Goal: Book appointment/travel/reservation

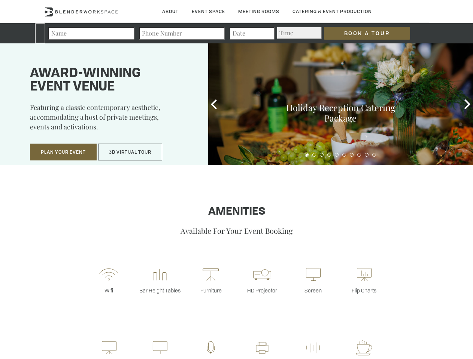
click at [367, 33] on input "Book a Tour" at bounding box center [367, 33] width 86 height 13
click at [63, 152] on button "Plan Your Event" at bounding box center [63, 152] width 67 height 17
click at [130, 152] on button "3D Virtual Tour" at bounding box center [130, 152] width 64 height 17
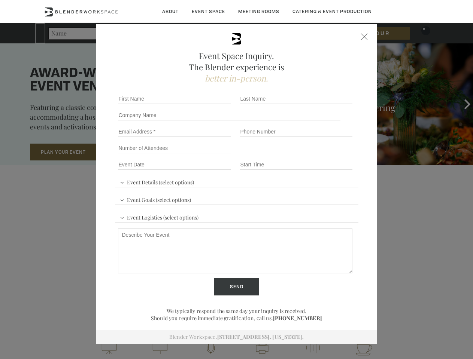
click at [214, 104] on div "First name *" at bounding box center [176, 99] width 122 height 16
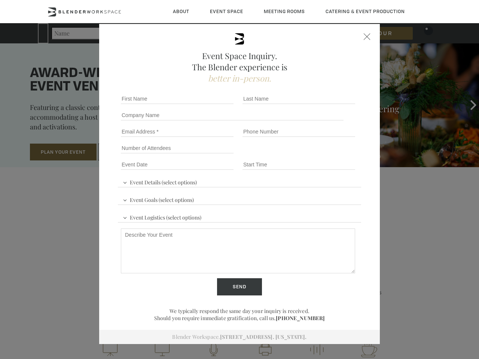
click at [467, 104] on div "Event Space Inquiry. The Blender experience is better in-person. Event Details …" at bounding box center [239, 179] width 479 height 359
click at [306, 155] on fieldset "Number of Attendees Budget Range" at bounding box center [239, 148] width 243 height 16
click at [314, 155] on fieldset "Number of Attendees Budget Range" at bounding box center [239, 148] width 243 height 16
click at [321, 155] on fieldset "Number of Attendees Budget Range" at bounding box center [239, 148] width 243 height 16
click at [329, 155] on fieldset "Number of Attendees Budget Range" at bounding box center [239, 148] width 243 height 16
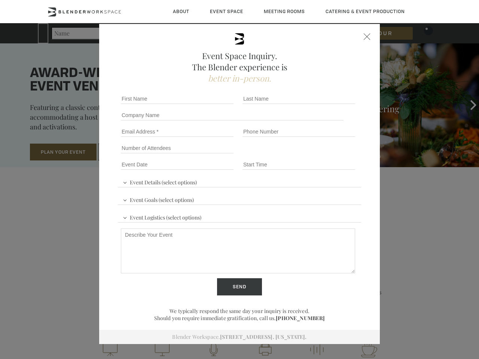
click at [336, 155] on fieldset "Number of Attendees Budget Range" at bounding box center [239, 148] width 243 height 16
